Goal: Check status: Check status

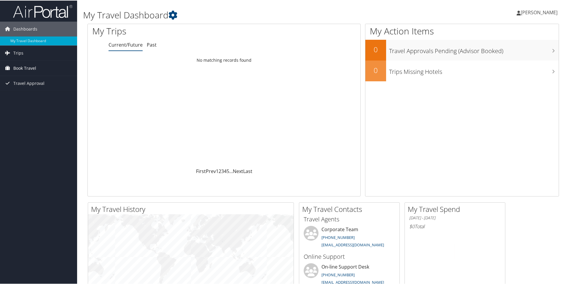
click at [21, 70] on span "Book Travel" at bounding box center [24, 67] width 23 height 15
click at [30, 88] on link "Approval Request (Beta)" at bounding box center [38, 88] width 77 height 9
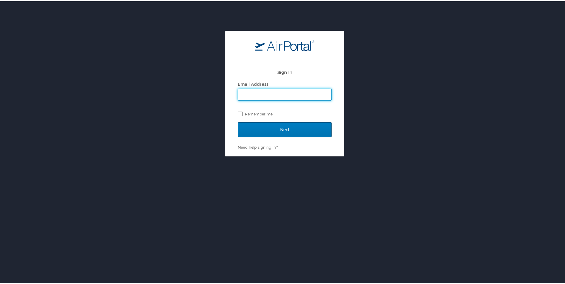
type input "[PERSON_NAME][EMAIL_ADDRESS][DOMAIN_NAME]"
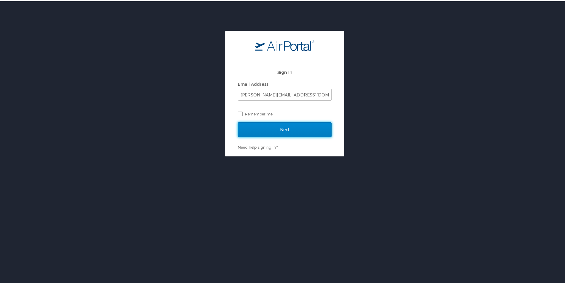
click at [267, 128] on input "Next" at bounding box center [285, 128] width 94 height 15
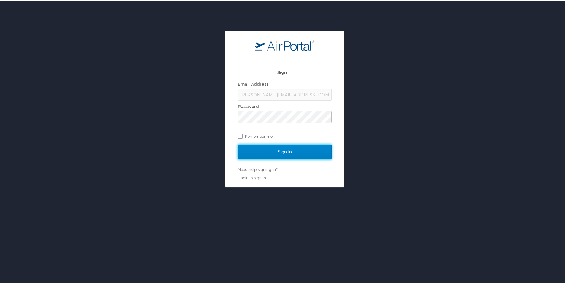
click at [261, 146] on input "Sign In" at bounding box center [285, 150] width 94 height 15
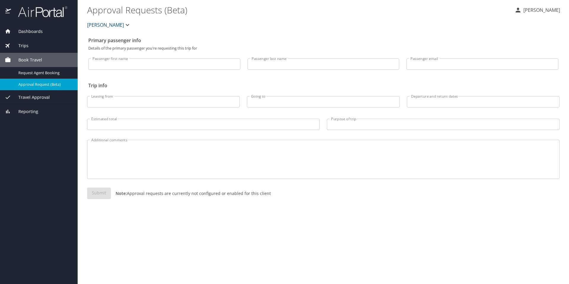
click at [23, 109] on span "Reporting" at bounding box center [24, 111] width 27 height 7
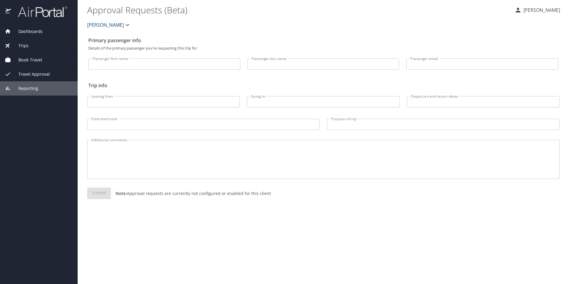
click at [20, 33] on span "Dashboards" at bounding box center [27, 31] width 32 height 7
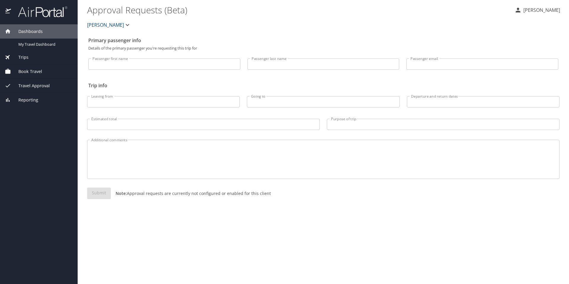
click at [25, 32] on span "Dashboards" at bounding box center [27, 31] width 32 height 7
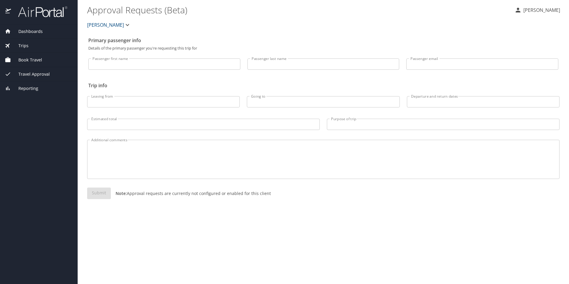
click at [27, 32] on span "Dashboards" at bounding box center [27, 31] width 32 height 7
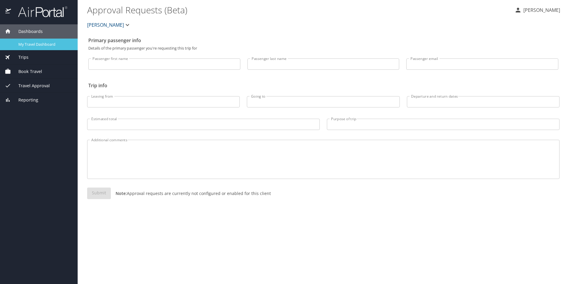
click at [33, 47] on span "My Travel Dashboard" at bounding box center [44, 45] width 52 height 6
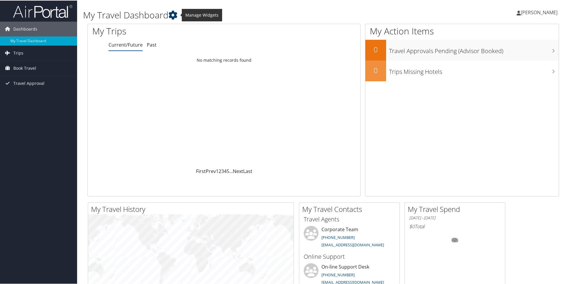
click at [177, 18] on icon at bounding box center [172, 14] width 9 height 9
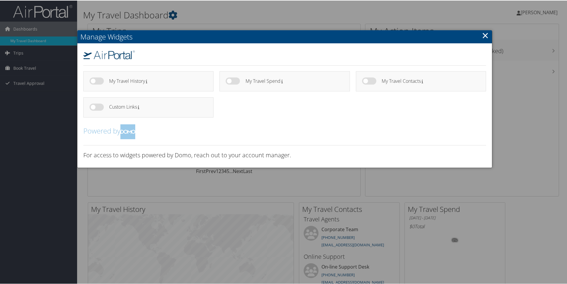
click at [482, 37] on link "×" at bounding box center [485, 35] width 7 height 12
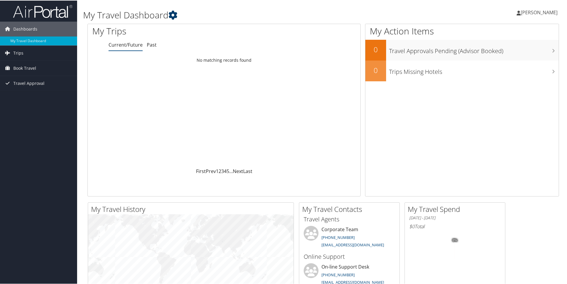
click at [177, 16] on icon at bounding box center [172, 14] width 9 height 9
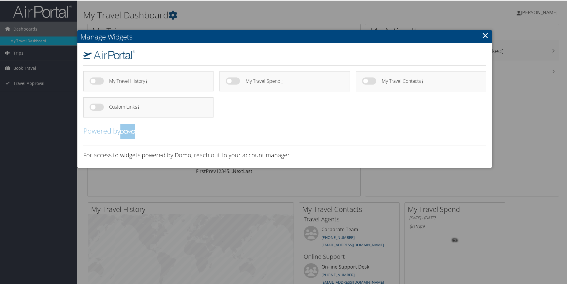
click at [486, 33] on link "×" at bounding box center [485, 35] width 7 height 12
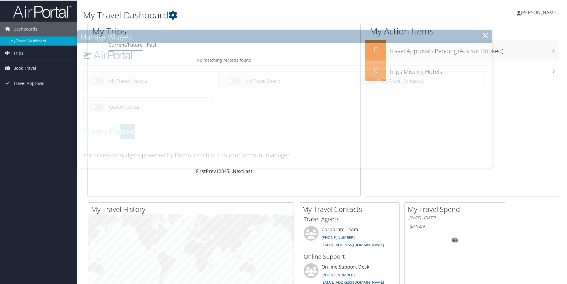
click at [521, 15] on span "[PERSON_NAME]" at bounding box center [539, 12] width 37 height 7
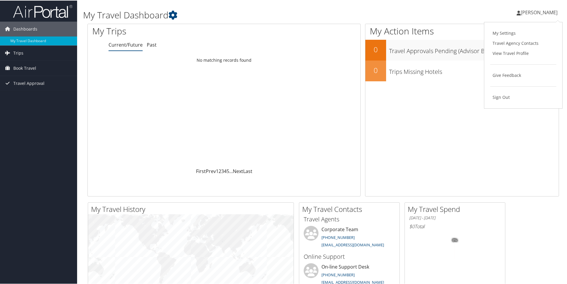
drag, startPoint x: 491, startPoint y: 26, endPoint x: 494, endPoint y: 32, distance: 6.0
click at [491, 26] on div "My Settings Travel Agency Contacts View Travel Profile Give Feedback Sign Out" at bounding box center [523, 64] width 79 height 87
click at [494, 32] on h1 "My Action Items" at bounding box center [461, 30] width 193 height 12
click at [523, 11] on span "[PERSON_NAME]" at bounding box center [539, 12] width 37 height 7
click at [515, 32] on link "My Settings" at bounding box center [523, 33] width 66 height 10
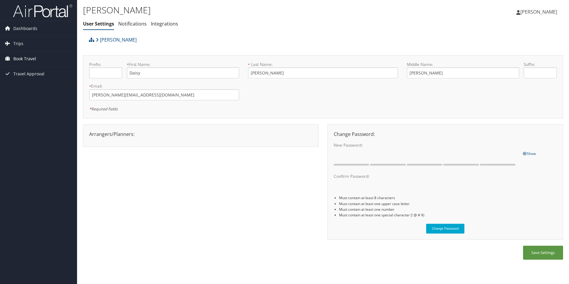
click at [19, 61] on span "Book Travel" at bounding box center [24, 58] width 23 height 15
click at [31, 89] on link "Book/Manage Online Trips" at bounding box center [38, 88] width 77 height 9
click at [29, 77] on link "Approval Request (Beta)" at bounding box center [38, 79] width 77 height 9
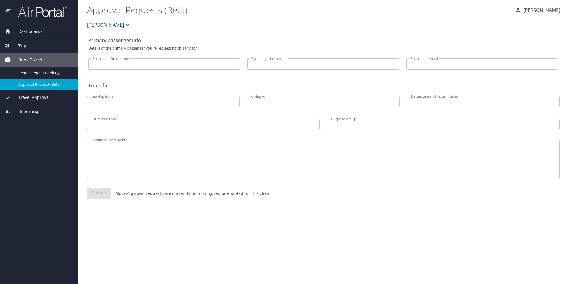
click at [30, 111] on span "Reporting" at bounding box center [24, 111] width 27 height 7
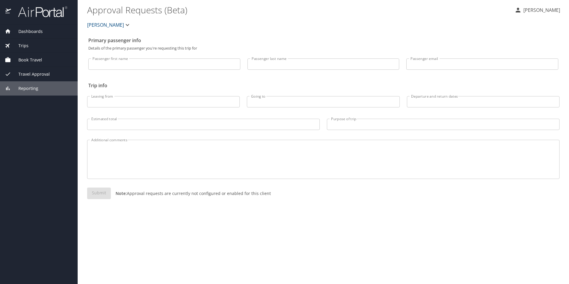
click at [39, 60] on span "Book Travel" at bounding box center [26, 60] width 31 height 7
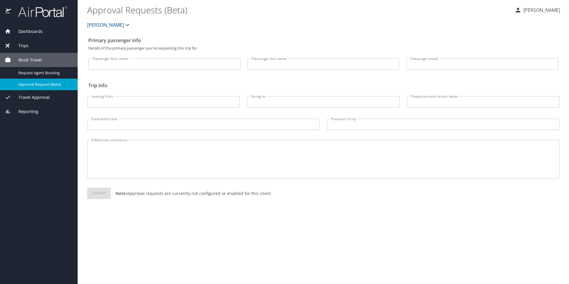
click at [22, 43] on span "Trips" at bounding box center [19, 45] width 17 height 7
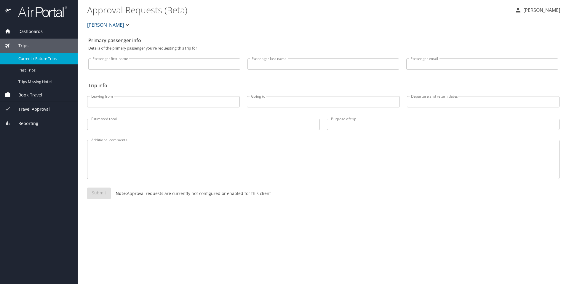
click at [37, 60] on span "Current / Future Trips" at bounding box center [44, 59] width 52 height 6
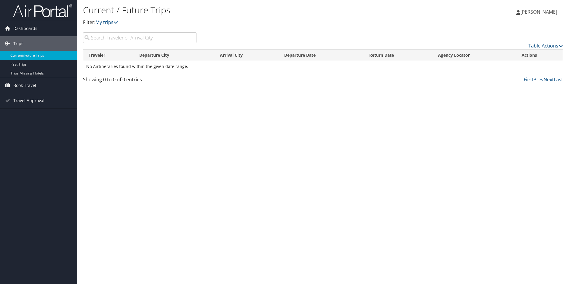
drag, startPoint x: 137, startPoint y: 36, endPoint x: 141, endPoint y: 40, distance: 5.0
click at [137, 37] on input "search" at bounding box center [140, 37] width 114 height 11
type input "saint louis"
click at [19, 46] on span "Trips" at bounding box center [18, 43] width 10 height 15
click at [23, 28] on span "Dashboards" at bounding box center [25, 28] width 24 height 15
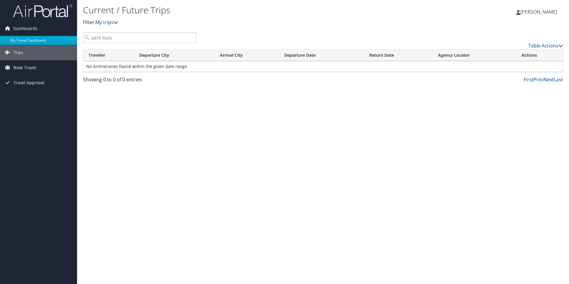
click at [25, 41] on link "My Travel Dashboard" at bounding box center [38, 40] width 77 height 9
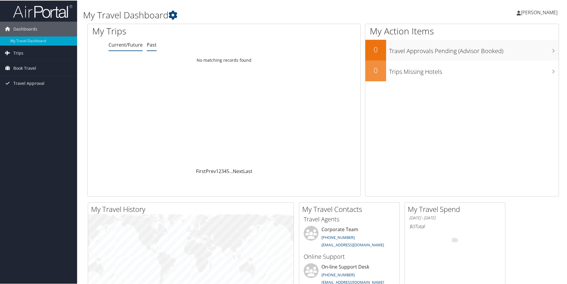
click at [152, 43] on link "Past" at bounding box center [152, 44] width 10 height 7
